Goal: Information Seeking & Learning: Compare options

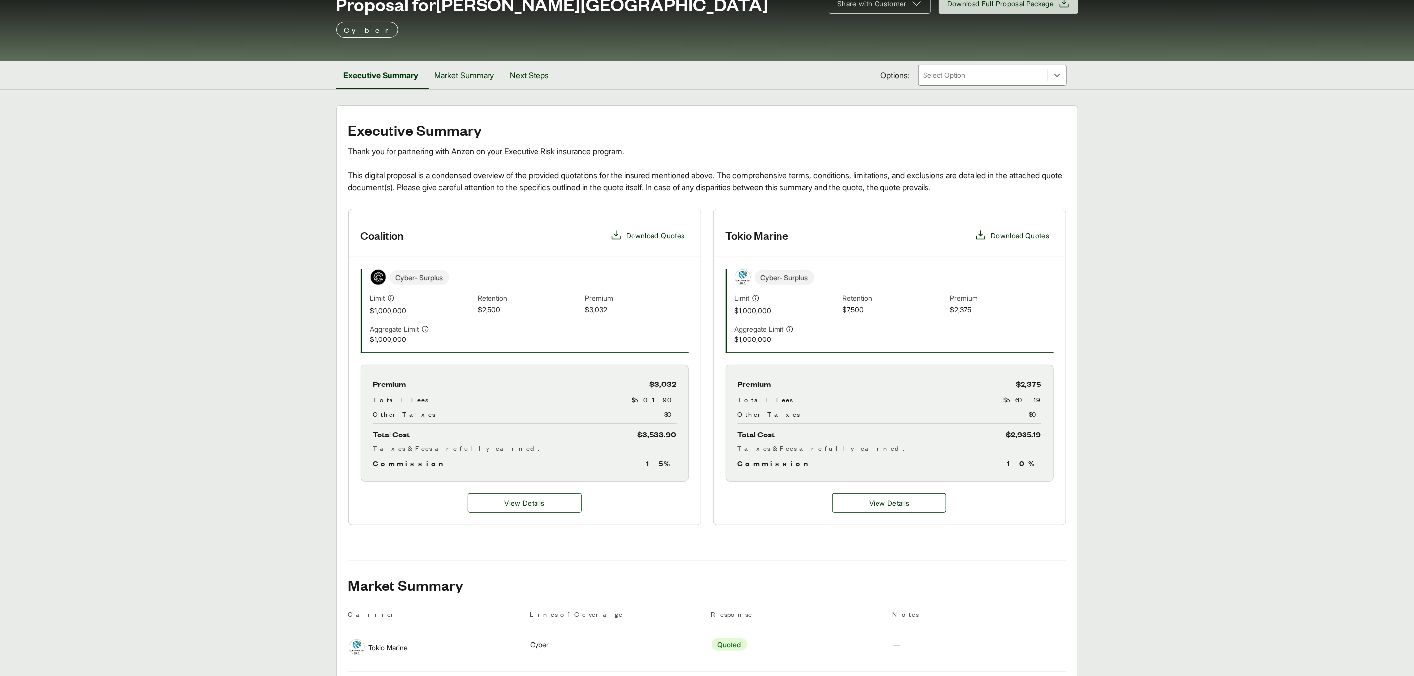
scroll to position [53, 0]
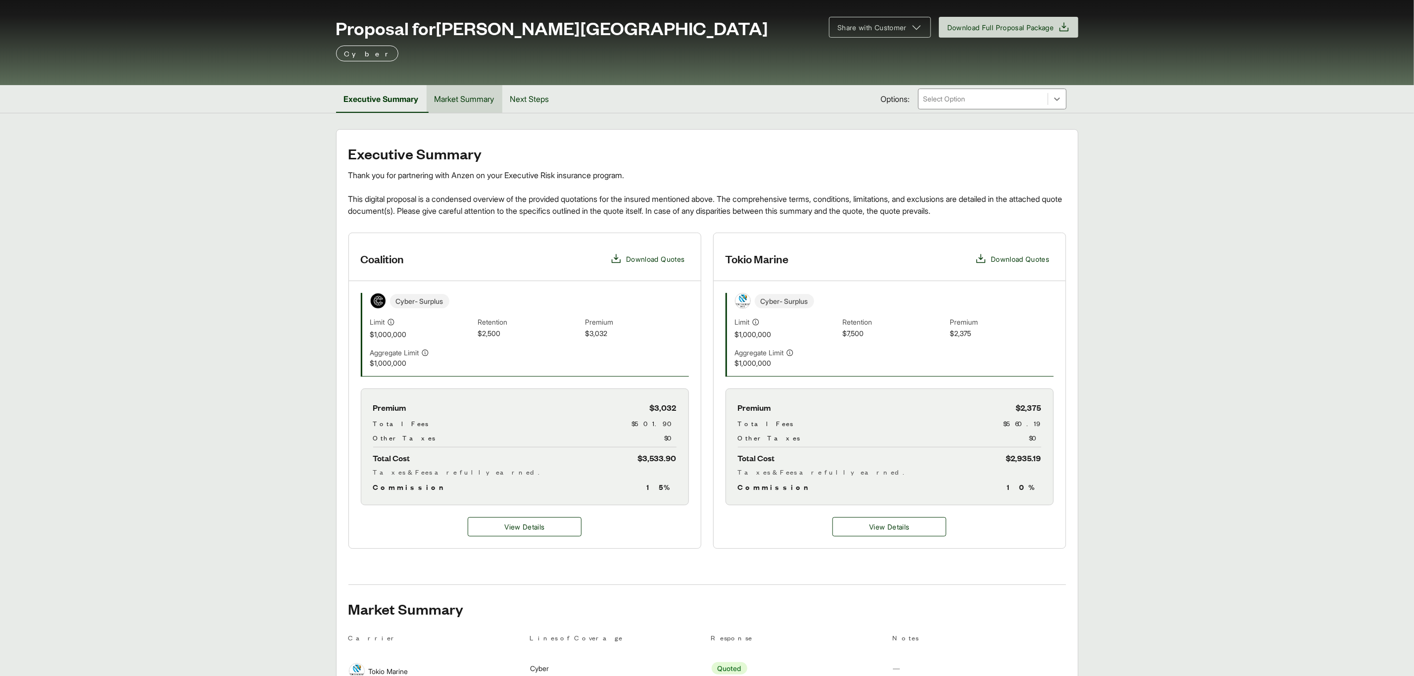
click at [459, 98] on button "Market Summary" at bounding box center [465, 99] width 76 height 28
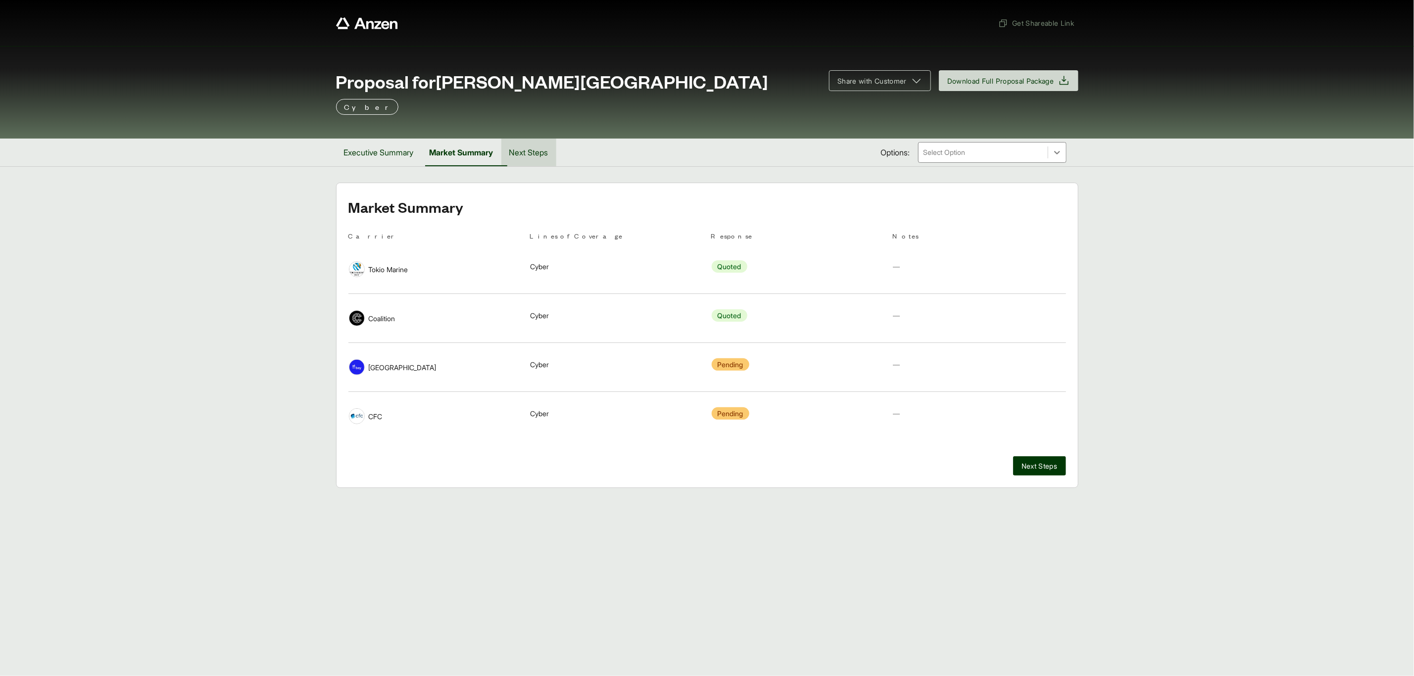
click at [543, 153] on button "Next Steps" at bounding box center [528, 153] width 55 height 28
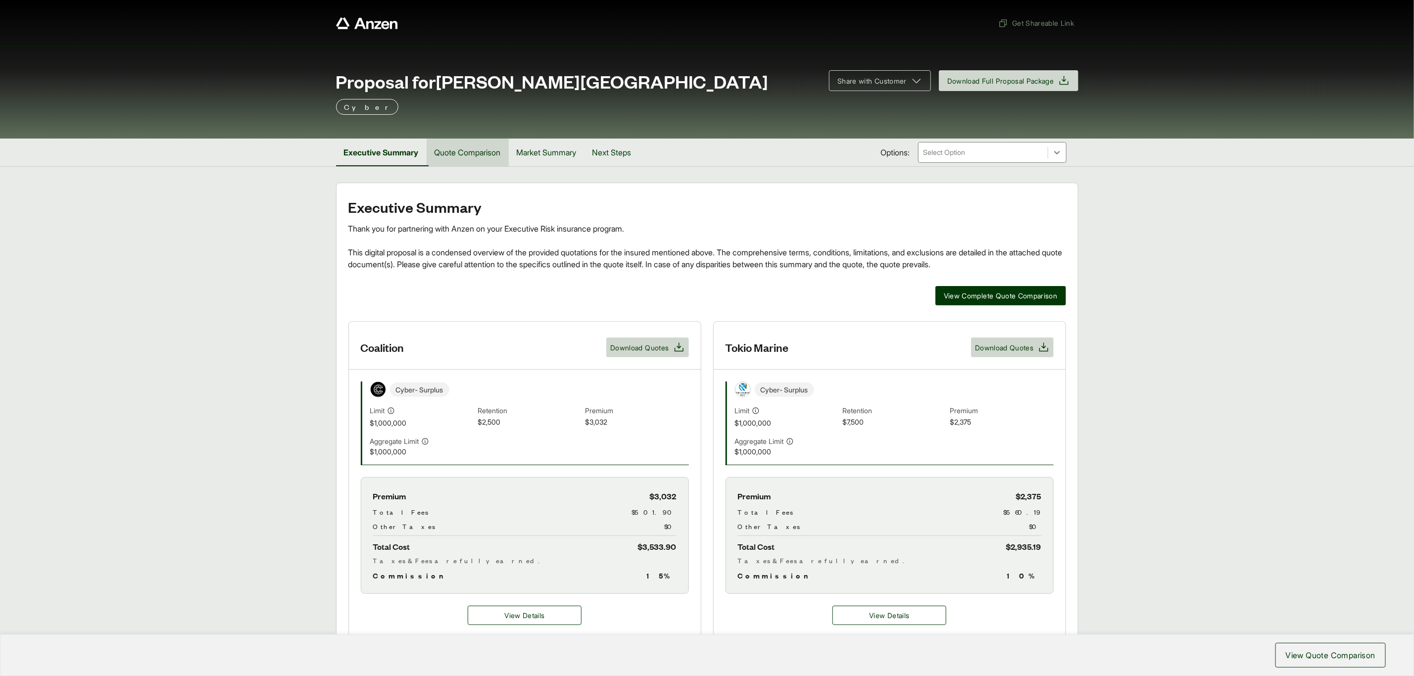
click at [478, 155] on button "Quote Comparison" at bounding box center [468, 153] width 82 height 28
